Goal: Information Seeking & Learning: Learn about a topic

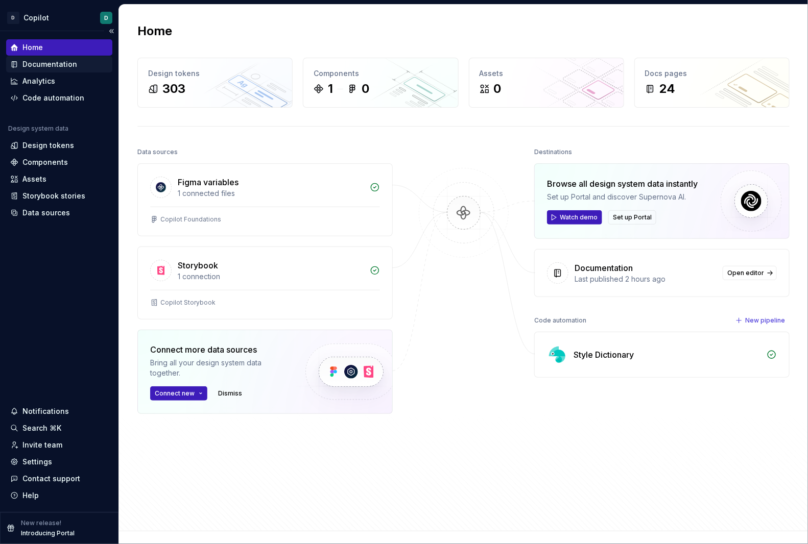
click at [16, 66] on icon at bounding box center [14, 65] width 5 height 6
click at [19, 62] on div "Documentation" at bounding box center [59, 64] width 98 height 10
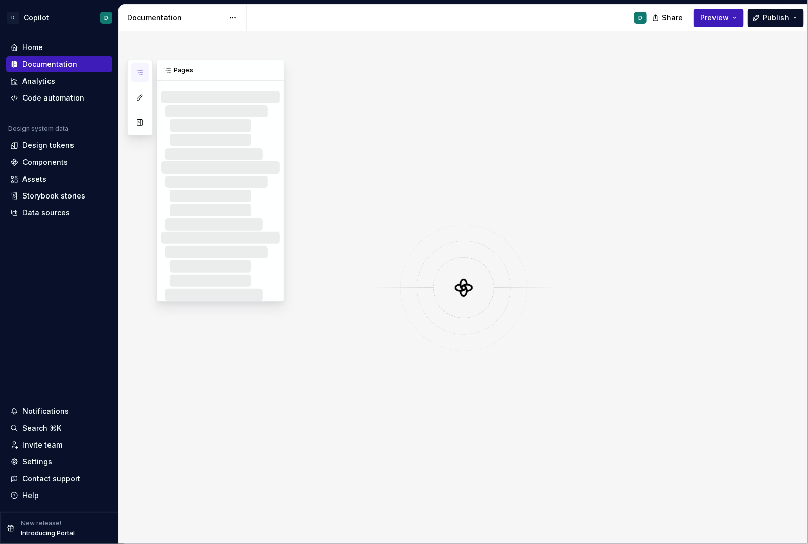
click at [140, 75] on icon "button" at bounding box center [140, 72] width 8 height 8
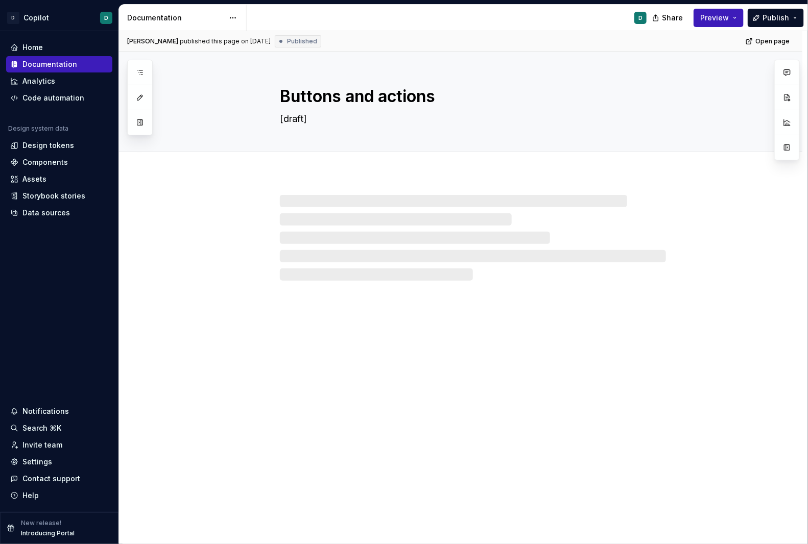
type textarea "*"
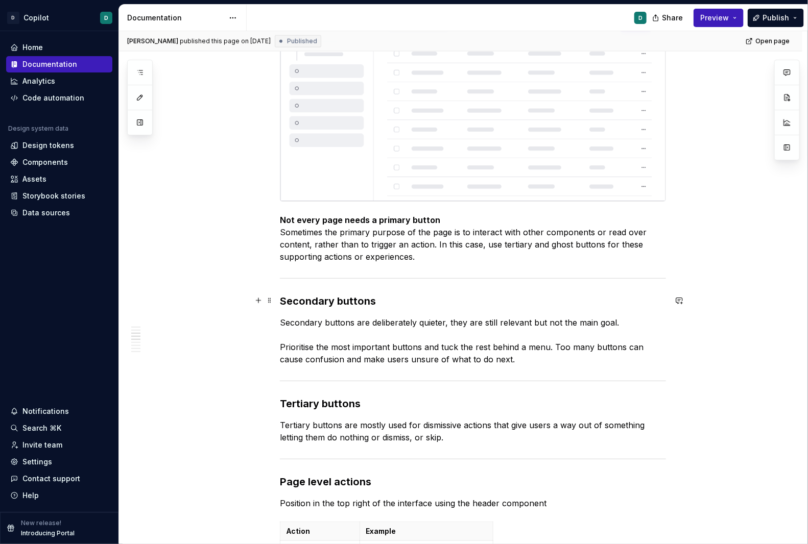
scroll to position [582, 0]
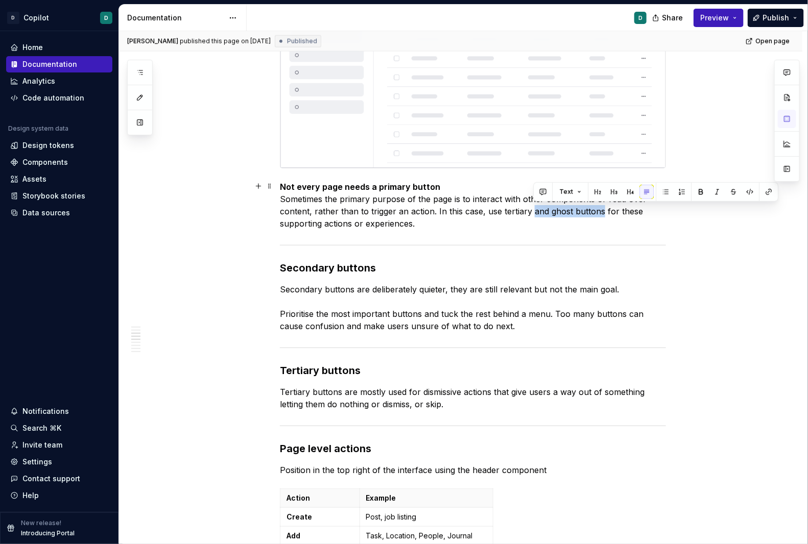
drag, startPoint x: 534, startPoint y: 211, endPoint x: 603, endPoint y: 212, distance: 69.4
click at [603, 212] on p "Not every page needs a primary button Sometimes the primary purpose of the page…" at bounding box center [473, 205] width 386 height 49
click at [520, 215] on p "Not every page needs a primary button Sometimes the primary purpose of the page…" at bounding box center [473, 205] width 386 height 49
drag, startPoint x: 499, startPoint y: 210, endPoint x: 601, endPoint y: 213, distance: 102.2
click at [601, 213] on p "Not every page needs a primary button Sometimes the primary purpose of the page…" at bounding box center [473, 205] width 386 height 49
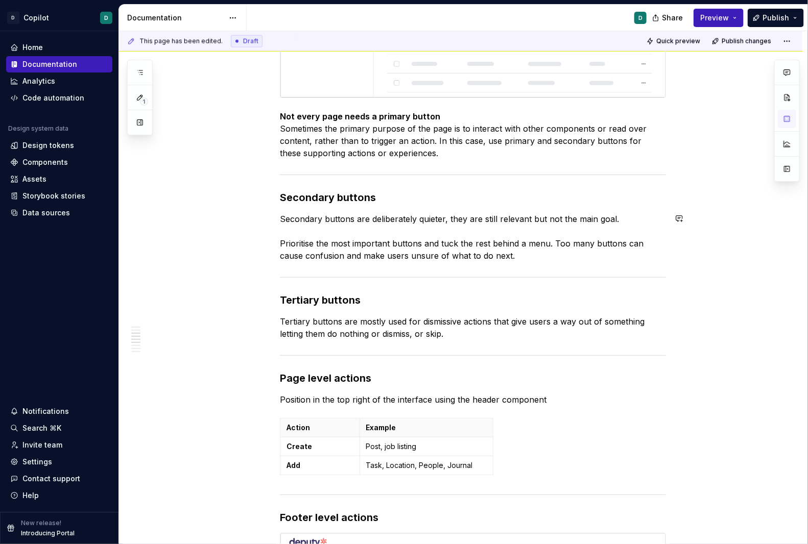
scroll to position [673, 0]
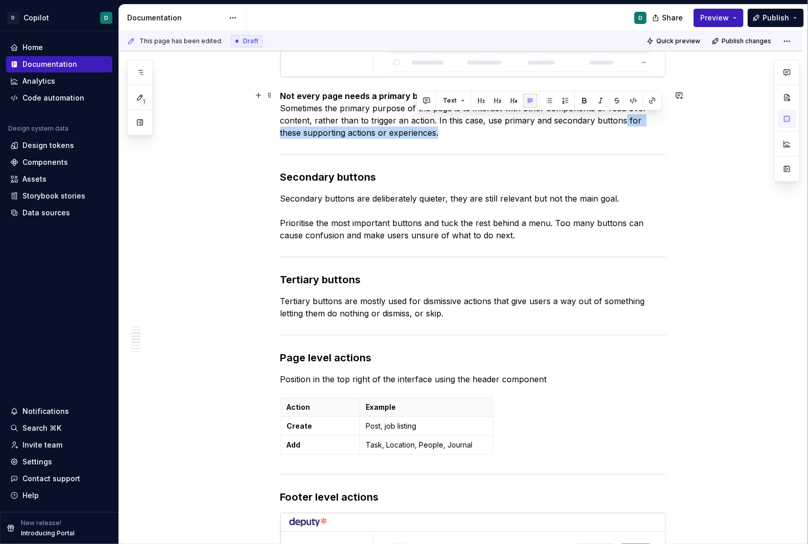
drag, startPoint x: 625, startPoint y: 122, endPoint x: 625, endPoint y: 129, distance: 6.6
click at [625, 129] on p "Not every page needs a primary button Sometimes the primary purpose of the page…" at bounding box center [473, 114] width 386 height 49
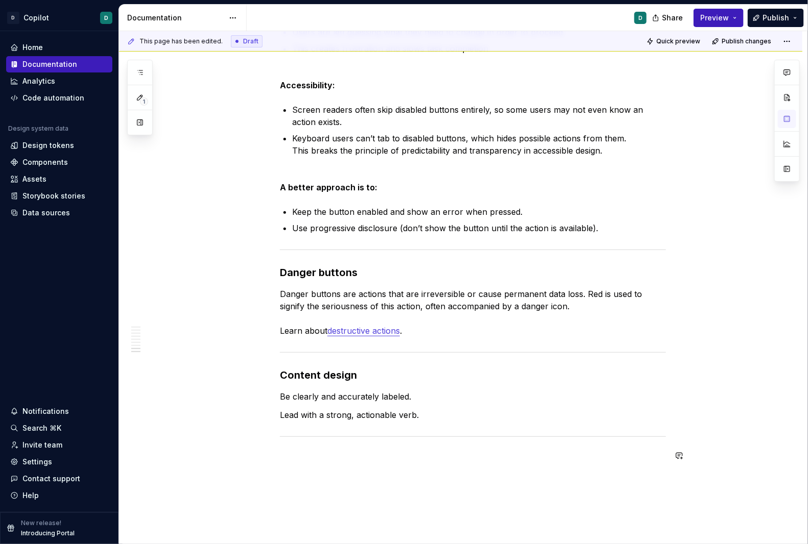
scroll to position [1621, 0]
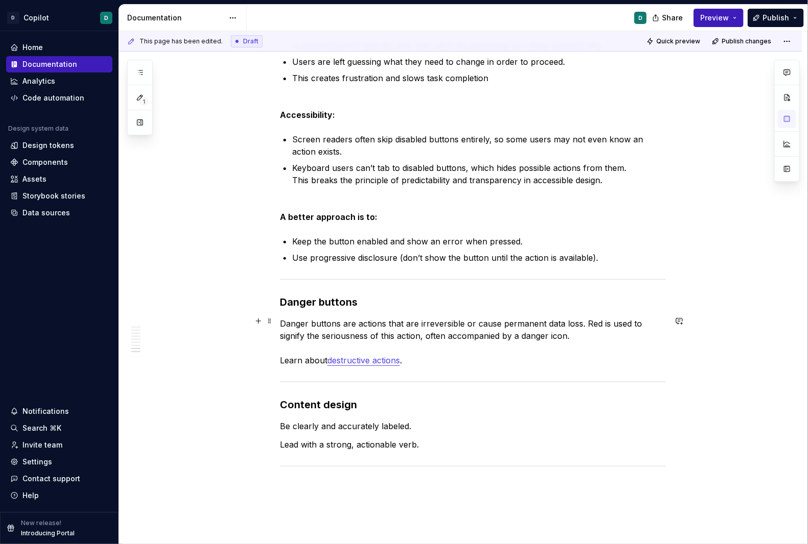
click at [345, 348] on p "Danger buttons are actions that are irreversible or cause permanent data loss. …" at bounding box center [473, 342] width 386 height 49
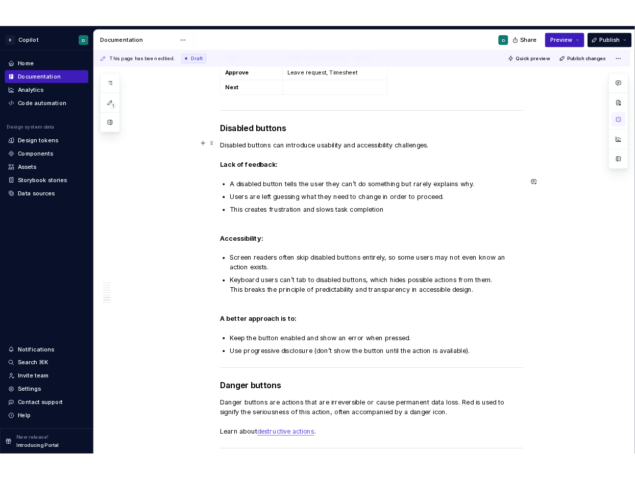
scroll to position [1369, 0]
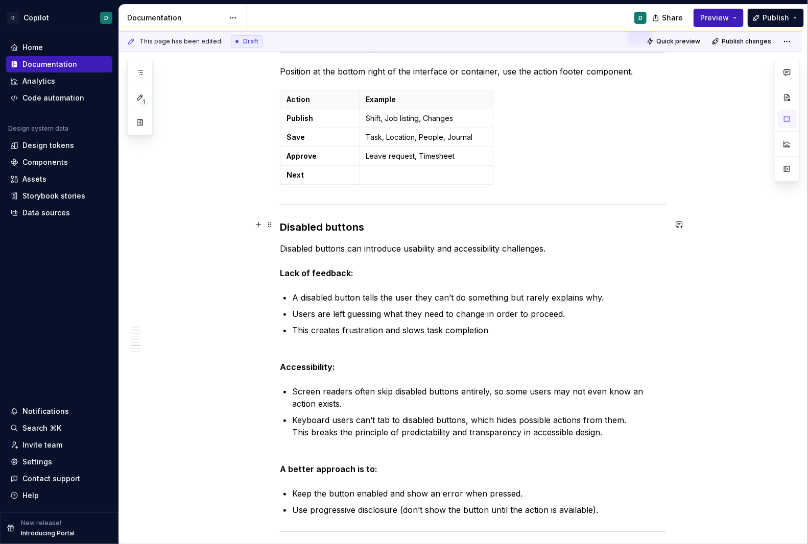
click at [284, 225] on h3 "Disabled buttons" at bounding box center [473, 227] width 386 height 14
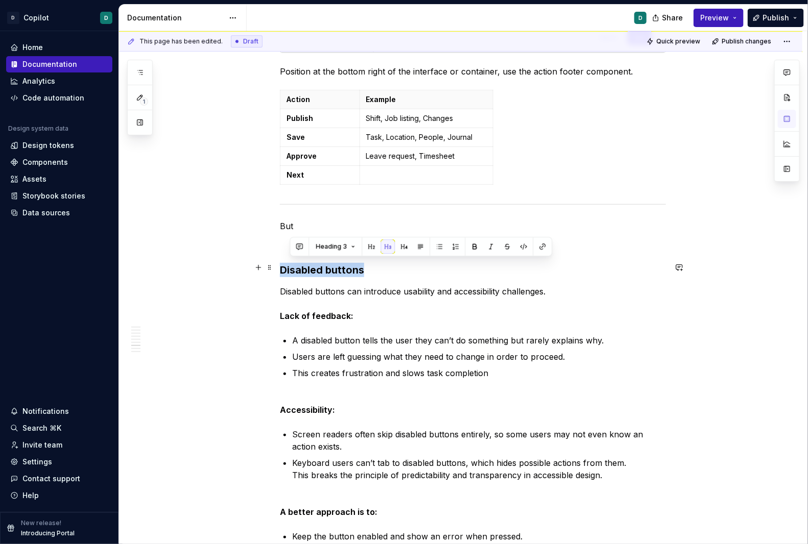
drag, startPoint x: 374, startPoint y: 266, endPoint x: 281, endPoint y: 266, distance: 92.9
copy h3 "Disabled buttons"
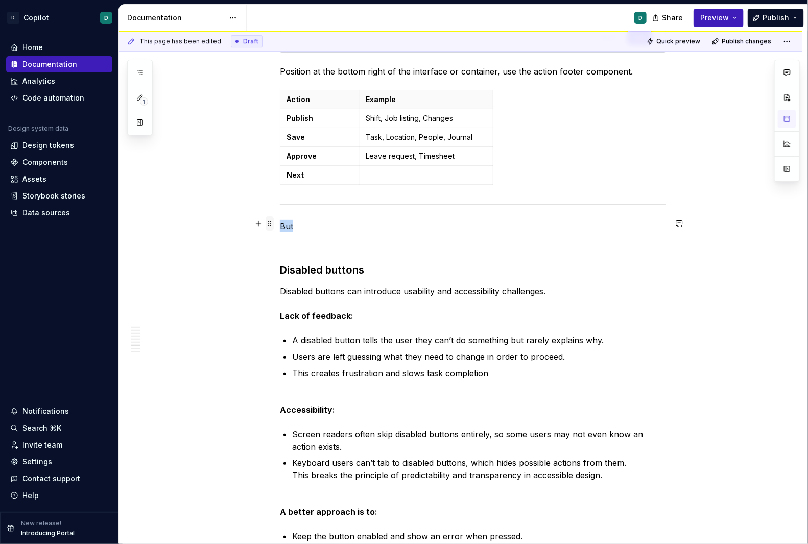
drag, startPoint x: 304, startPoint y: 221, endPoint x: 272, endPoint y: 221, distance: 32.2
drag, startPoint x: 355, startPoint y: 220, endPoint x: 262, endPoint y: 216, distance: 93.0
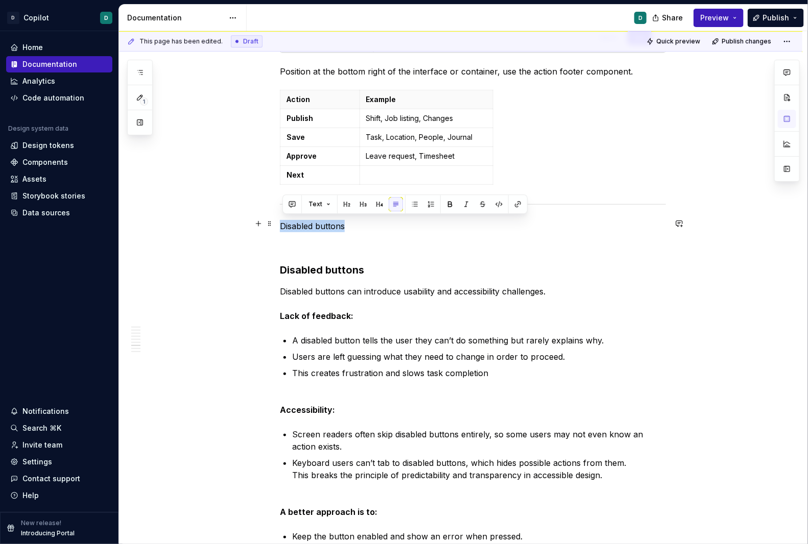
drag, startPoint x: 352, startPoint y: 222, endPoint x: 281, endPoint y: 222, distance: 71.0
click at [359, 203] on button "button" at bounding box center [363, 204] width 14 height 14
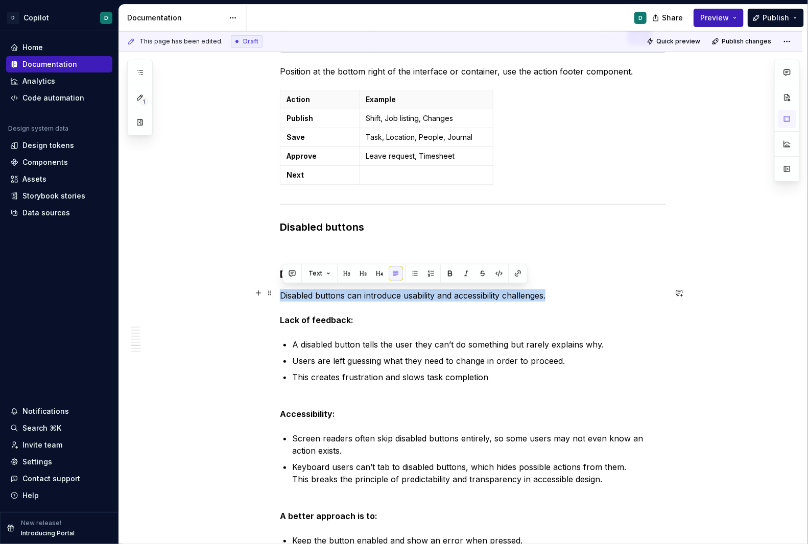
drag, startPoint x: 556, startPoint y: 294, endPoint x: 280, endPoint y: 291, distance: 275.7
copy p "Disabled buttons can introduce usability and accessibility challenges."
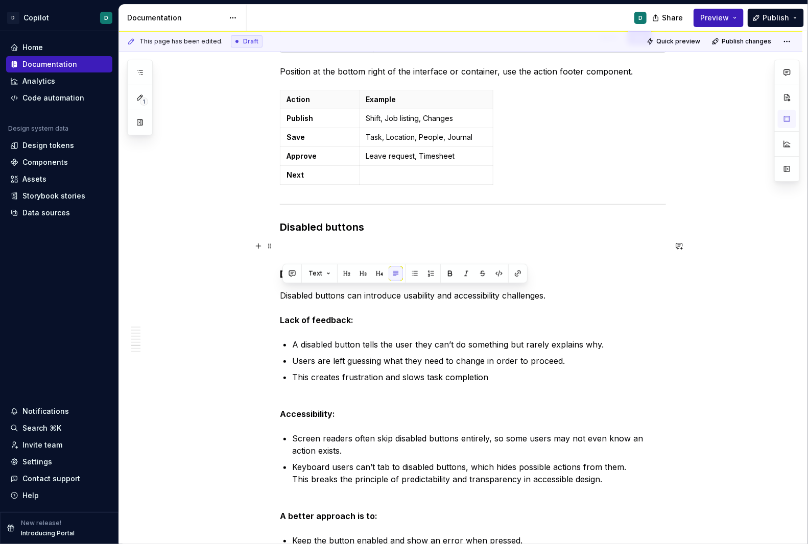
click at [294, 242] on p at bounding box center [473, 248] width 386 height 12
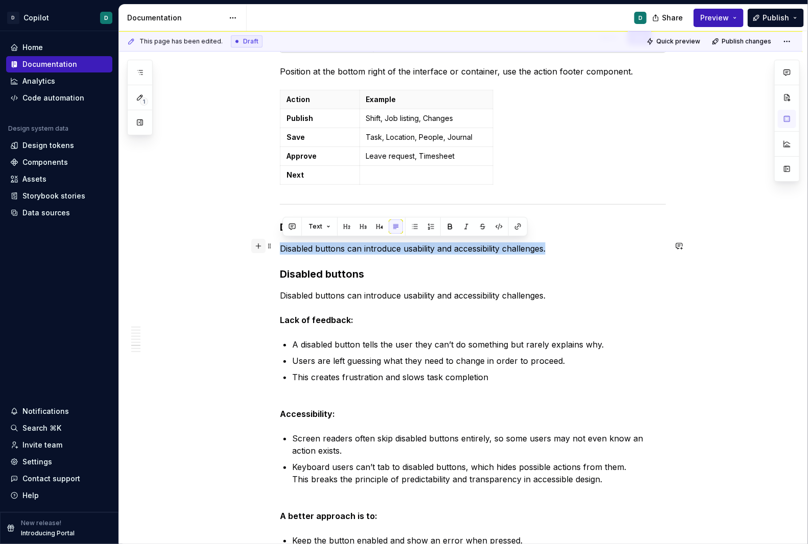
drag, startPoint x: 555, startPoint y: 248, endPoint x: 261, endPoint y: 247, distance: 294.0
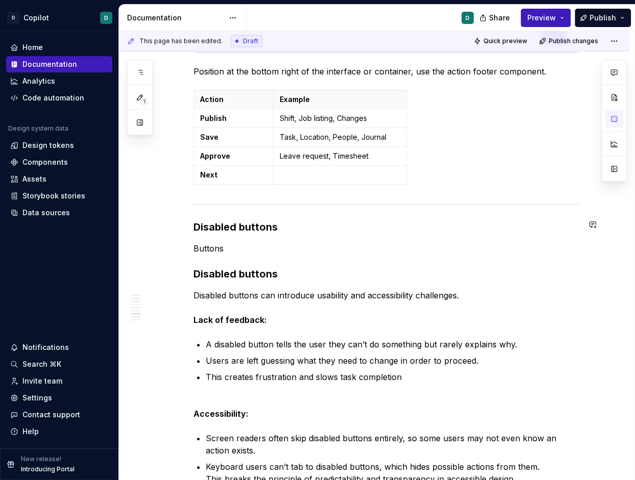
click at [217, 245] on p "Buttons" at bounding box center [386, 248] width 386 height 12
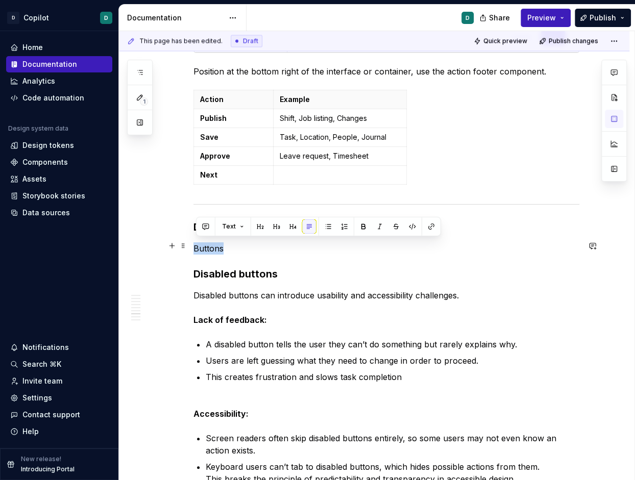
click at [217, 245] on p "Buttons" at bounding box center [386, 248] width 386 height 12
click at [229, 246] on p "Buttons" at bounding box center [386, 248] width 386 height 12
drag, startPoint x: 230, startPoint y: 245, endPoint x: 183, endPoint y: 244, distance: 47.0
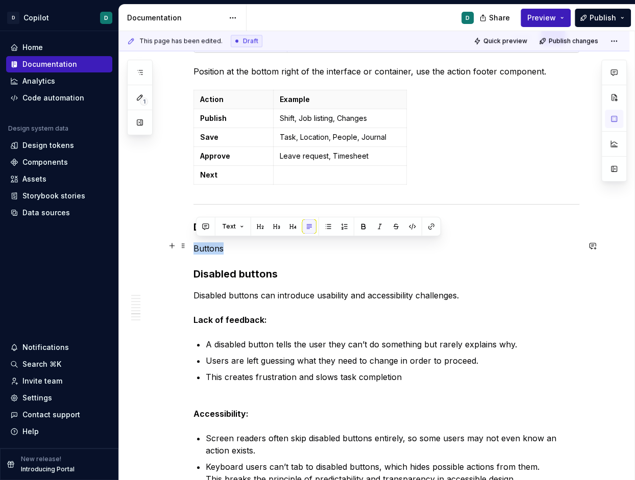
drag, startPoint x: 229, startPoint y: 250, endPoint x: 194, endPoint y: 250, distance: 34.7
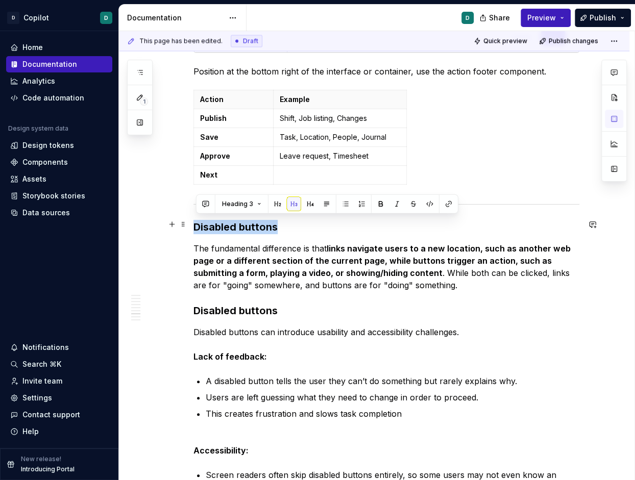
drag, startPoint x: 294, startPoint y: 225, endPoint x: 191, endPoint y: 225, distance: 103.1
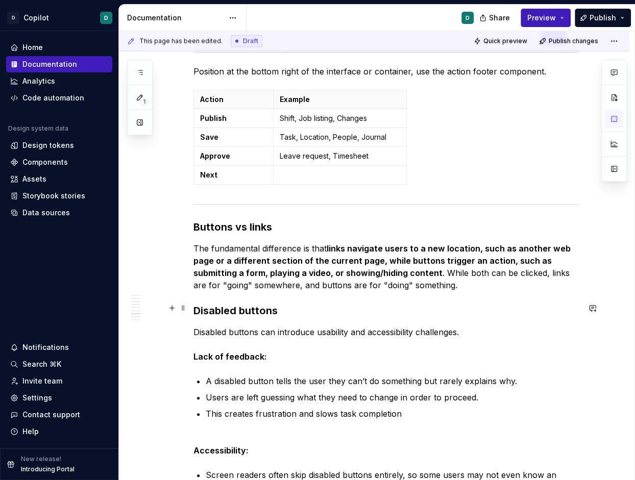
click at [197, 309] on h3 "Disabled buttons" at bounding box center [386, 311] width 386 height 14
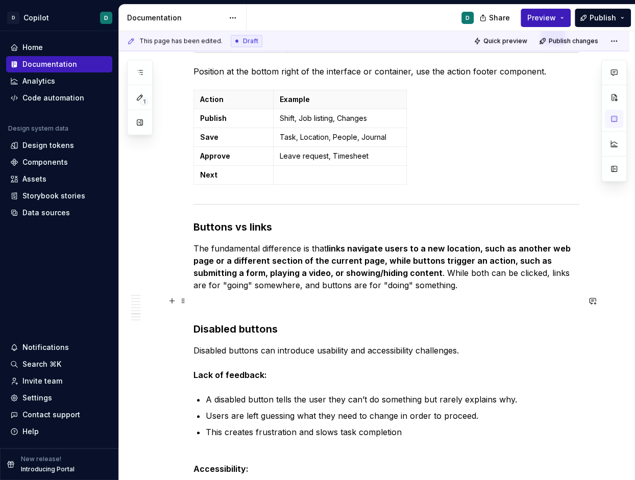
click at [201, 303] on p at bounding box center [386, 304] width 386 height 12
click at [186, 303] on span at bounding box center [183, 301] width 8 height 14
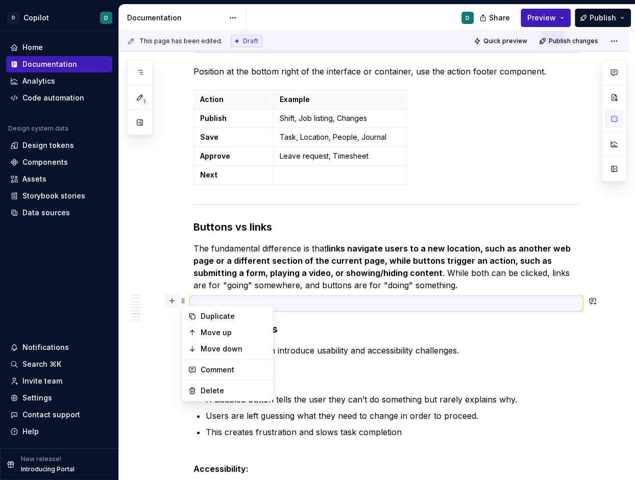
click at [179, 304] on button "button" at bounding box center [172, 301] width 14 height 14
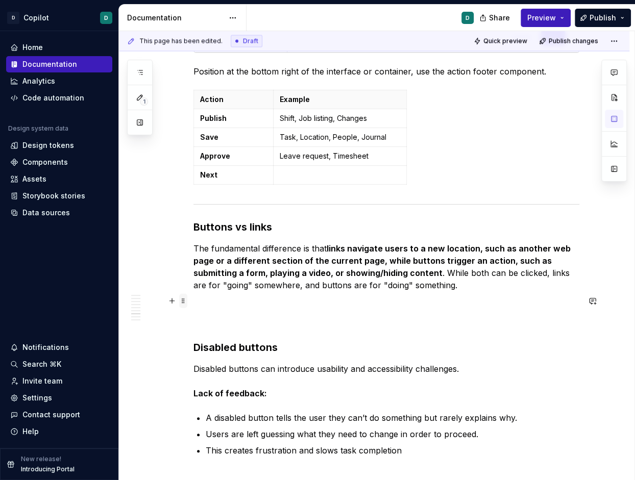
click at [186, 300] on span at bounding box center [183, 301] width 8 height 14
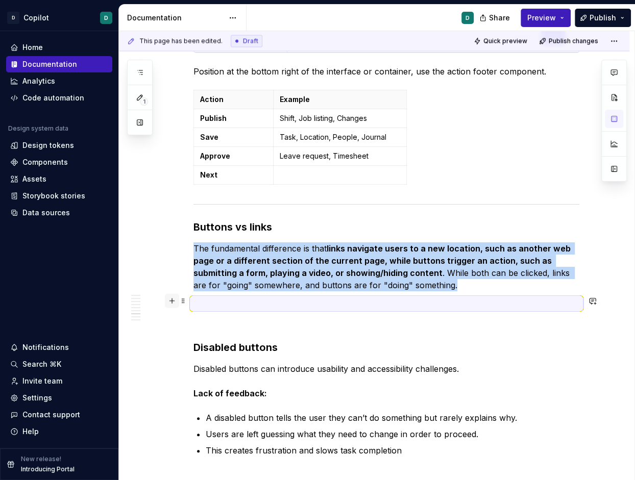
click at [179, 302] on button "button" at bounding box center [172, 301] width 14 height 14
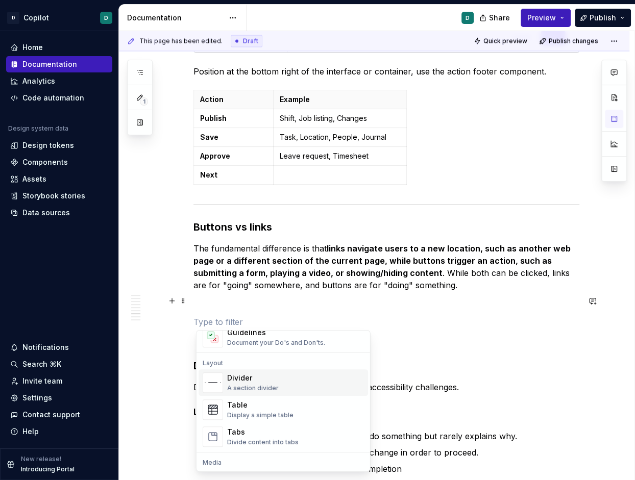
scroll to position [333, 0]
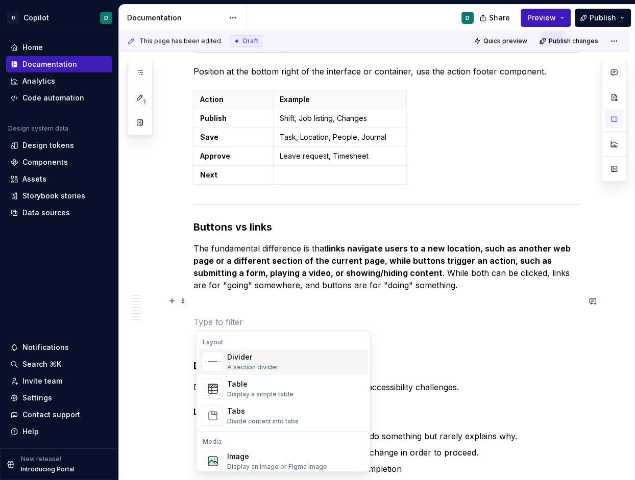
click at [252, 366] on div "A section divider" at bounding box center [253, 367] width 52 height 8
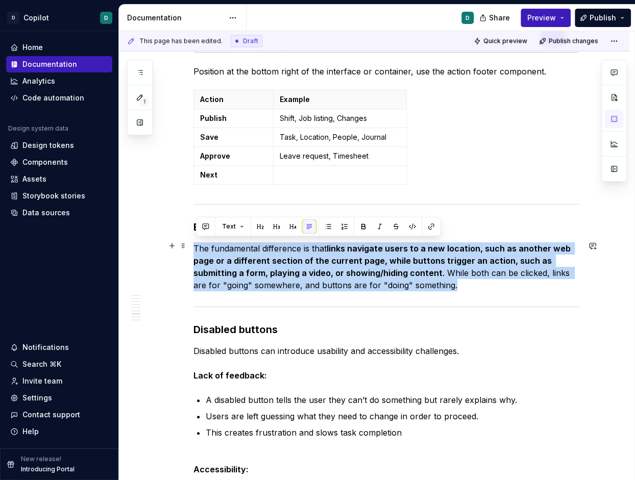
drag, startPoint x: 447, startPoint y: 284, endPoint x: 194, endPoint y: 247, distance: 254.8
click at [362, 228] on button "button" at bounding box center [363, 227] width 14 height 14
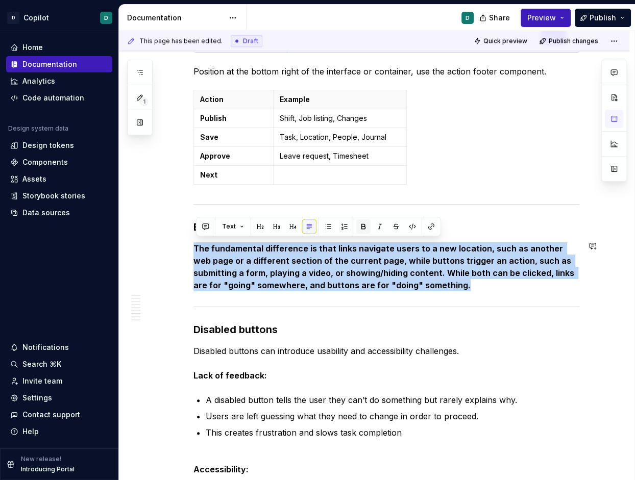
click at [362, 228] on button "button" at bounding box center [363, 227] width 14 height 14
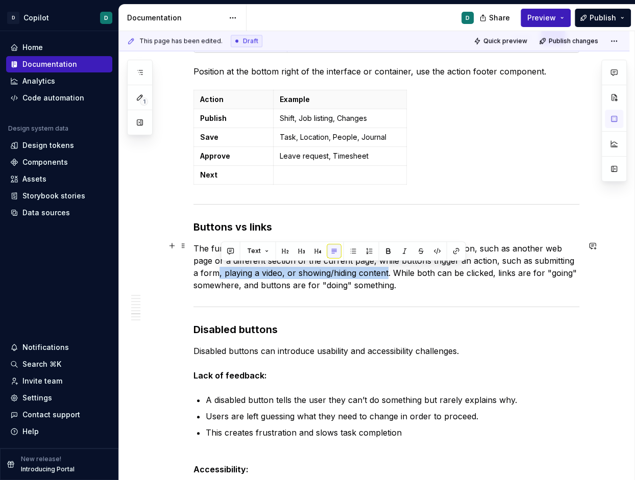
drag, startPoint x: 390, startPoint y: 270, endPoint x: 221, endPoint y: 275, distance: 169.5
click at [221, 275] on p "The fundamental difference is that links navigate users to a new location, such…" at bounding box center [386, 266] width 386 height 49
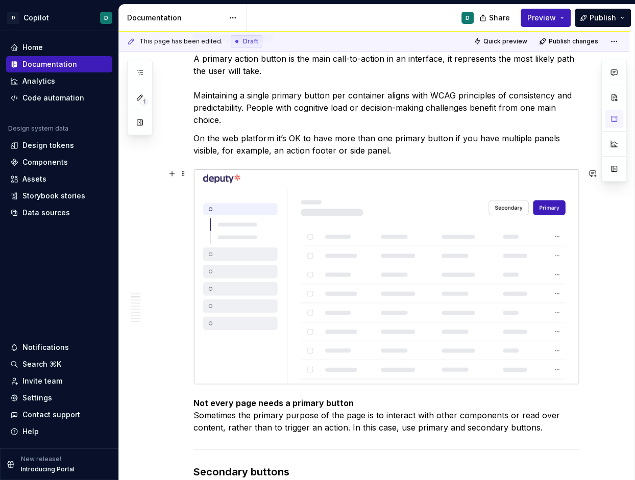
scroll to position [407, 0]
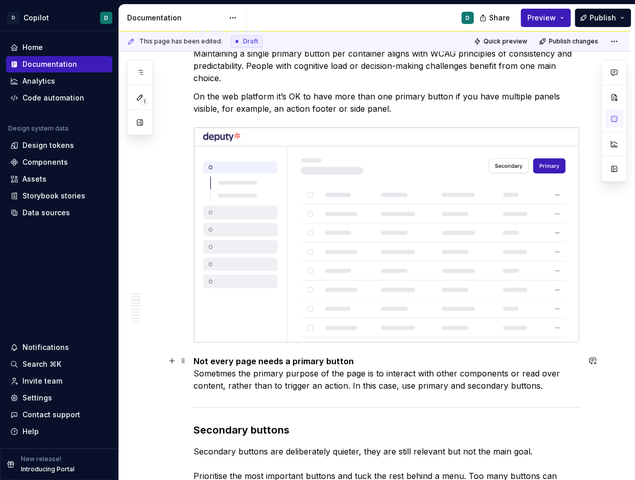
click at [390, 384] on p "Not every page needs a primary button Sometimes the primary purpose of the page…" at bounding box center [386, 373] width 386 height 37
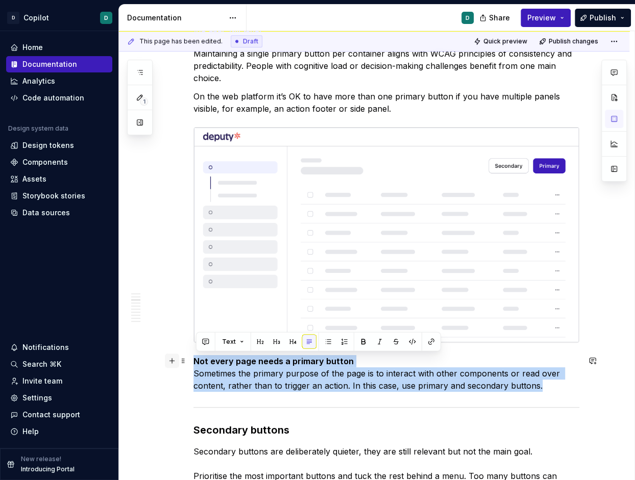
drag, startPoint x: 552, startPoint y: 389, endPoint x: 169, endPoint y: 360, distance: 383.5
copy p "Not every page needs a primary button Sometimes the primary purpose of the page…"
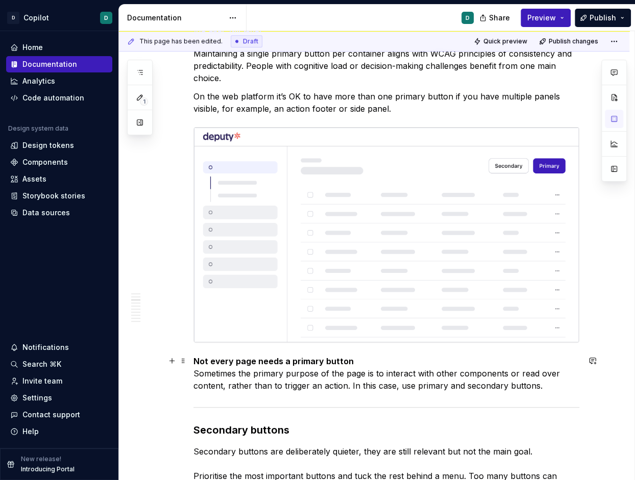
click at [545, 388] on p "Not every page needs a primary button Sometimes the primary purpose of the page…" at bounding box center [386, 373] width 386 height 37
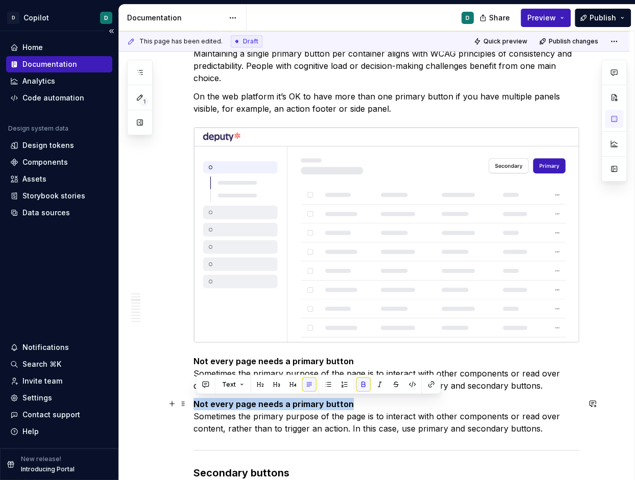
drag, startPoint x: 360, startPoint y: 401, endPoint x: 115, endPoint y: 402, distance: 245.0
click at [115, 402] on div "D Copilot D Home Documentation Analytics Code automation Design system data Des…" at bounding box center [317, 240] width 635 height 480
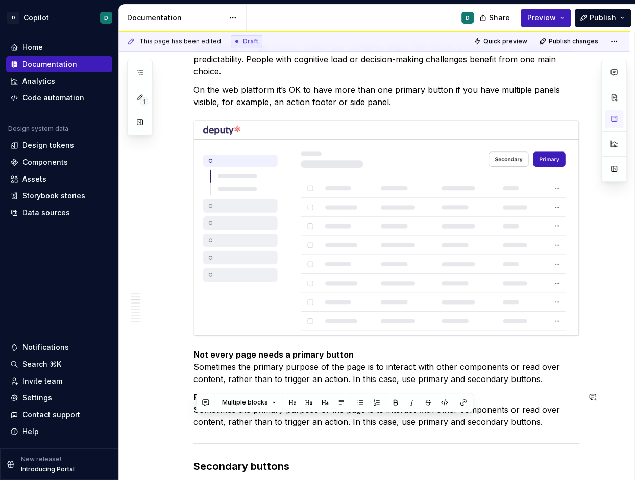
scroll to position [423, 0]
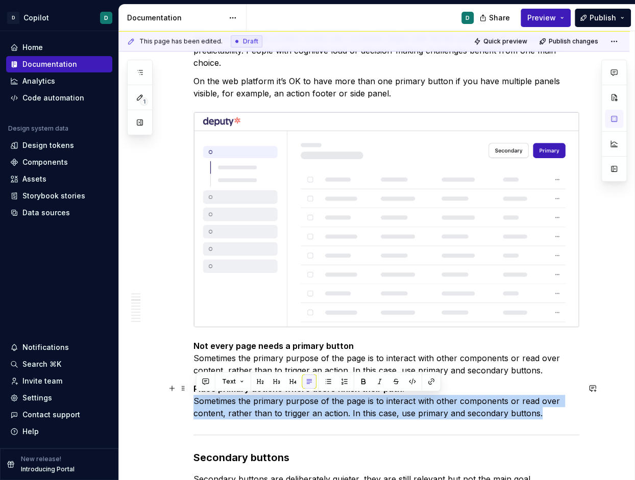
drag, startPoint x: 517, startPoint y: 431, endPoint x: 194, endPoint y: 402, distance: 323.9
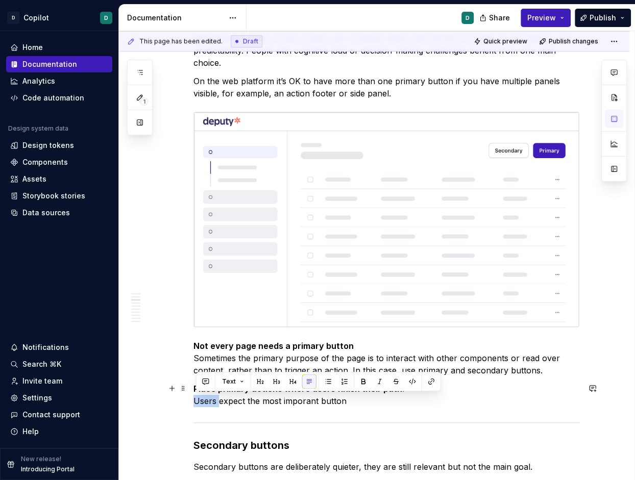
drag, startPoint x: 220, startPoint y: 404, endPoint x: 175, endPoint y: 404, distance: 44.4
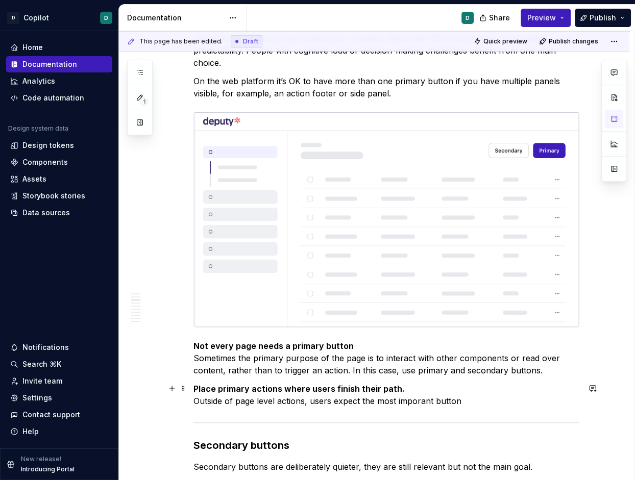
click at [422, 405] on p "Place primary actions where users finish their path. Outside of page level acti…" at bounding box center [386, 395] width 386 height 25
click at [480, 400] on p "Place primary actions where users finish their path. Outside of page level acti…" at bounding box center [386, 395] width 386 height 25
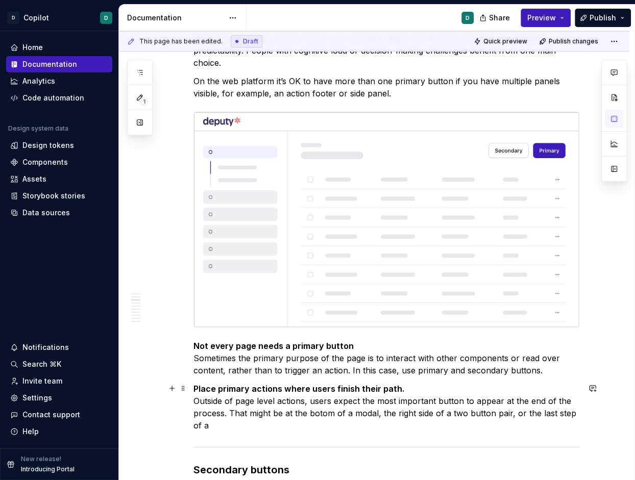
click at [326, 412] on p "Place primary actions where users finish their path. Outside of page level acti…" at bounding box center [386, 407] width 386 height 49
drag, startPoint x: 513, startPoint y: 417, endPoint x: 513, endPoint y: 430, distance: 13.3
click at [513, 423] on p "Place primary actions where users finish their path. Outside of page level acti…" at bounding box center [386, 407] width 386 height 49
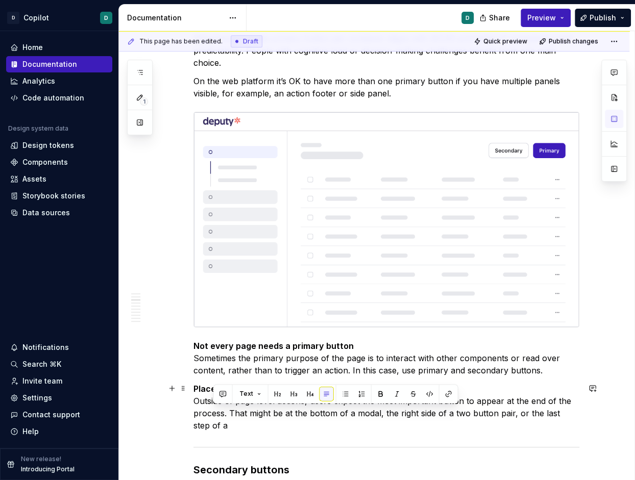
click at [215, 426] on p "Place primary actions where users finish their path. Outside of page level acti…" at bounding box center [386, 407] width 386 height 49
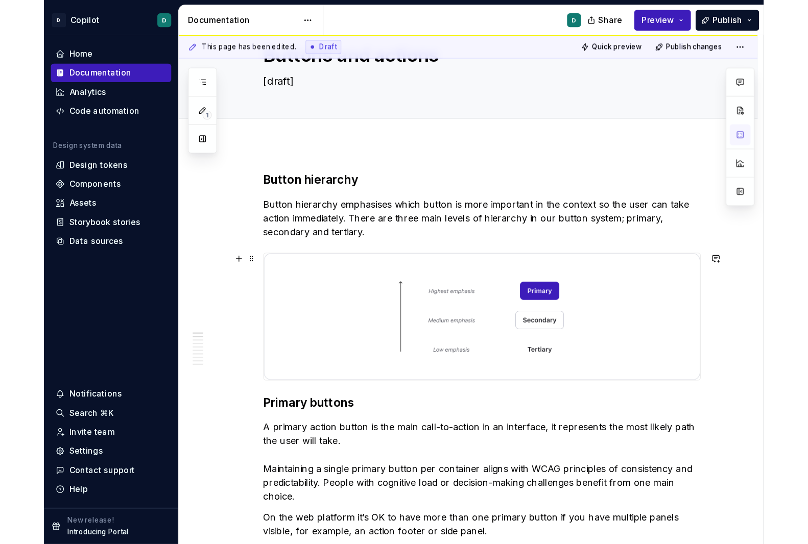
scroll to position [55, 0]
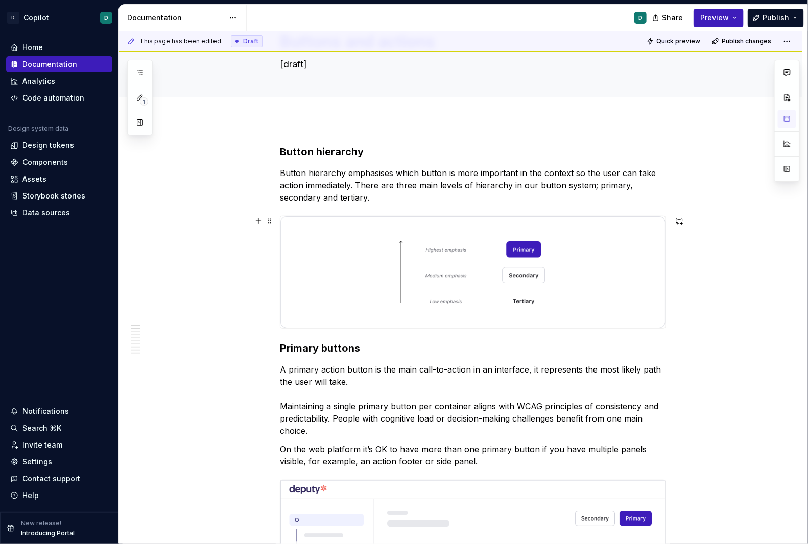
type textarea "*"
